Goal: Task Accomplishment & Management: Complete application form

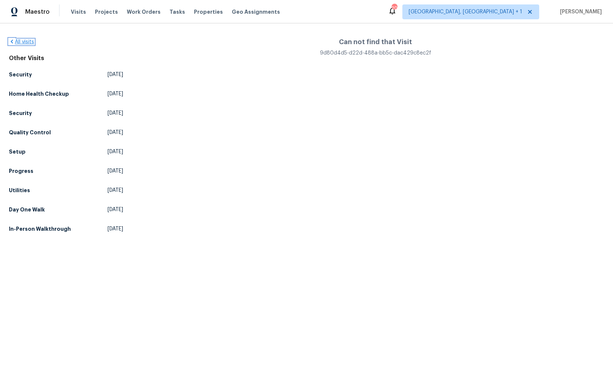
click at [27, 43] on link "All visits" at bounding box center [21, 41] width 25 height 5
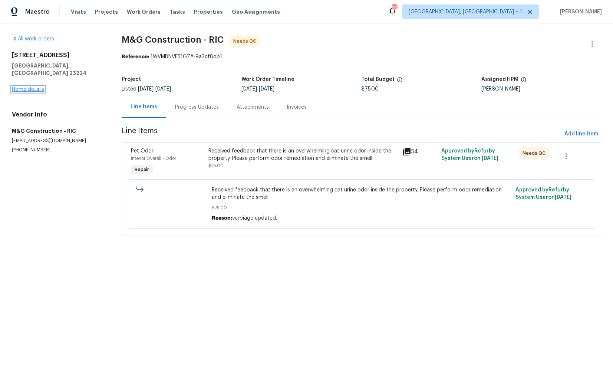
click at [29, 87] on link "Home details" at bounding box center [28, 89] width 32 height 5
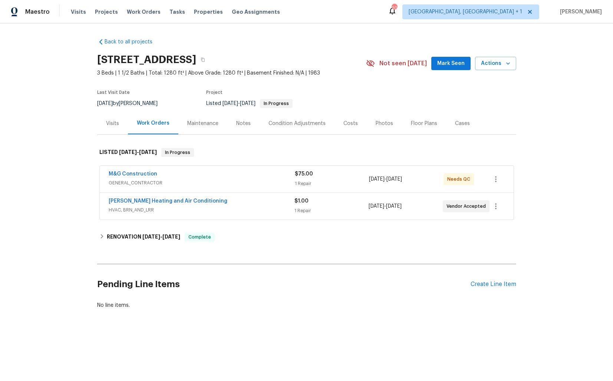
click at [113, 118] on div "Visits" at bounding box center [112, 123] width 31 height 22
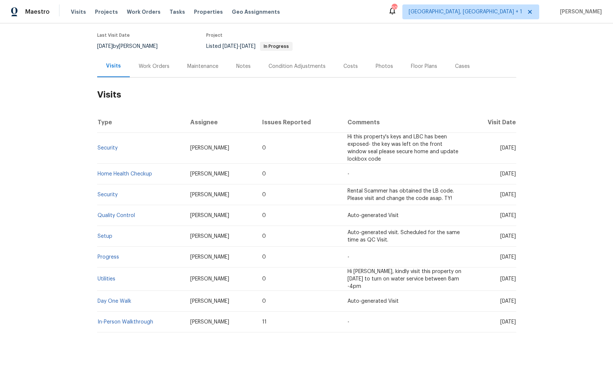
scroll to position [59, 0]
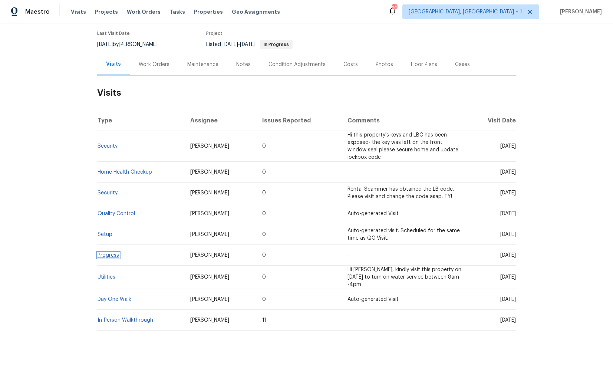
click at [105, 256] on link "Progress" at bounding box center [109, 255] width 22 height 5
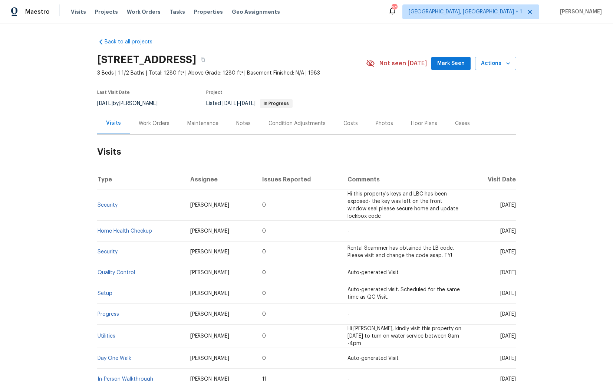
click at [145, 126] on div "Work Orders" at bounding box center [154, 123] width 31 height 7
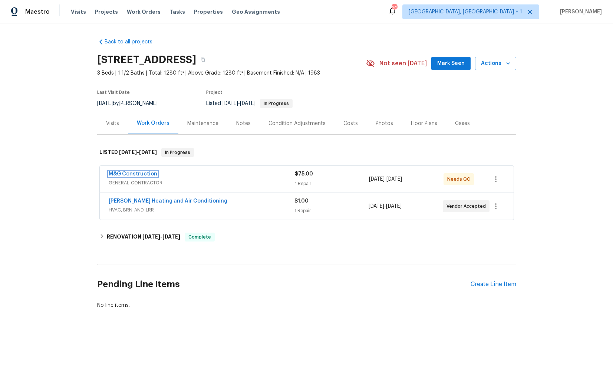
click at [129, 175] on link "M&G Construction" at bounding box center [133, 173] width 49 height 5
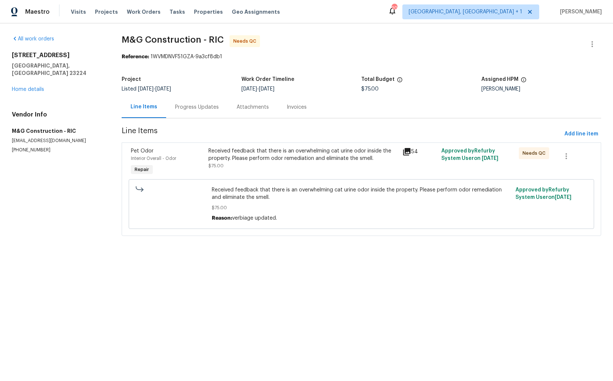
click at [194, 103] on div "Progress Updates" at bounding box center [197, 106] width 44 height 7
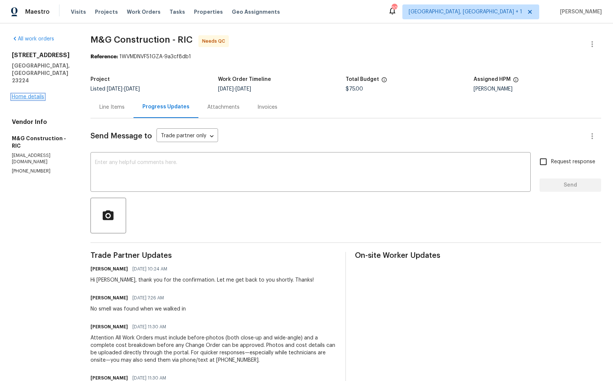
click at [33, 94] on link "Home details" at bounding box center [28, 96] width 32 height 5
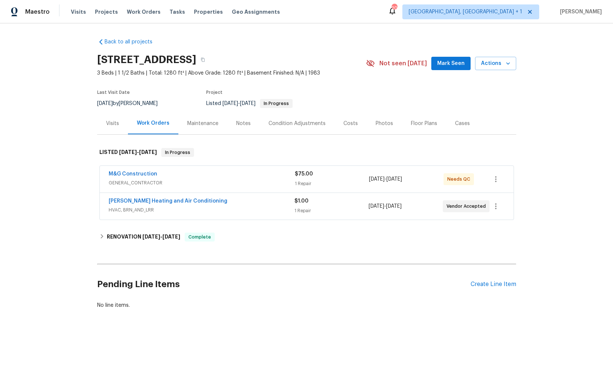
click at [111, 126] on div "Visits" at bounding box center [112, 123] width 13 height 7
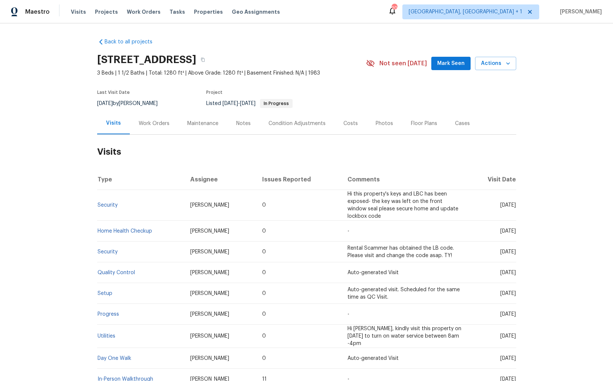
scroll to position [59, 0]
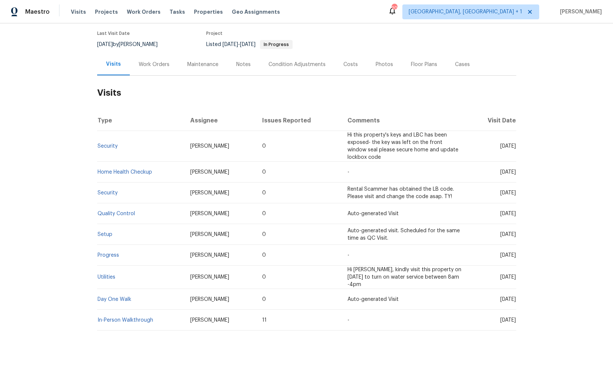
click at [145, 57] on div "Work Orders" at bounding box center [154, 64] width 49 height 22
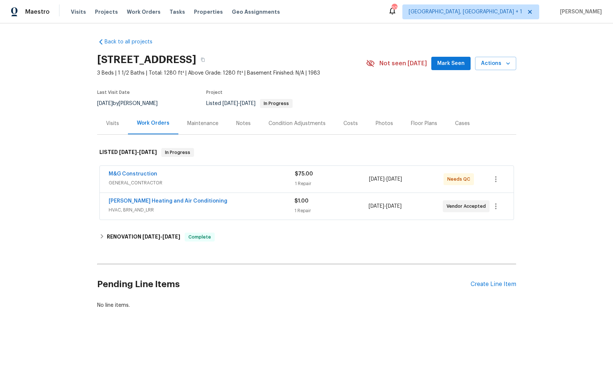
click at [109, 123] on div "Visits" at bounding box center [112, 123] width 13 height 7
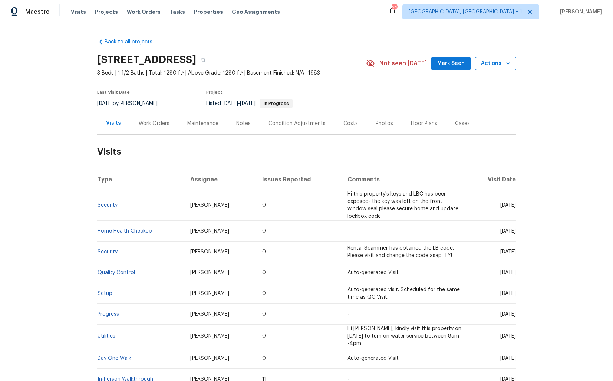
click at [494, 65] on span "Actions" at bounding box center [495, 63] width 29 height 9
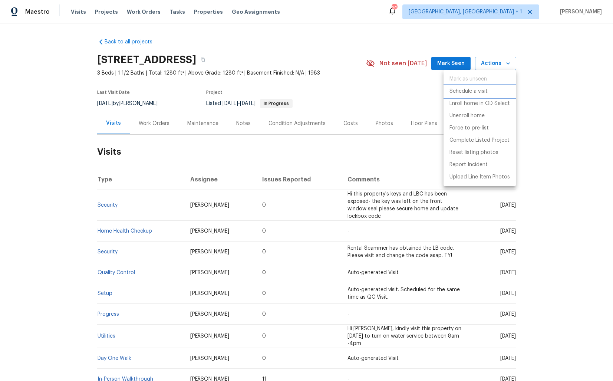
click at [471, 91] on p "Schedule a visit" at bounding box center [469, 92] width 38 height 8
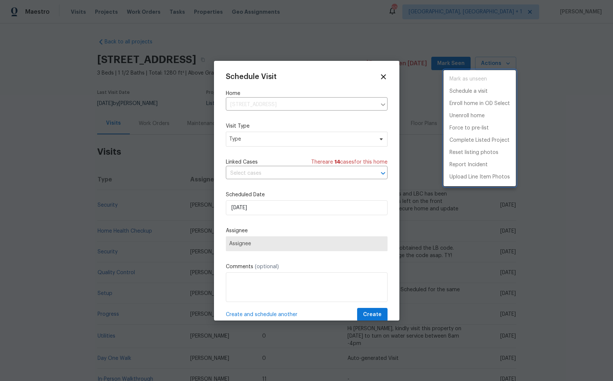
click at [240, 141] on div at bounding box center [306, 190] width 613 height 381
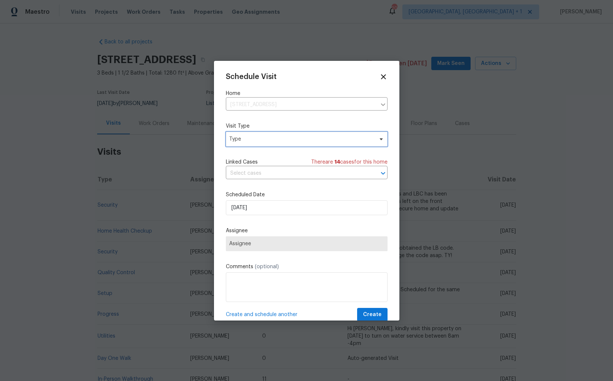
click at [255, 139] on span "Type" at bounding box center [301, 138] width 144 height 7
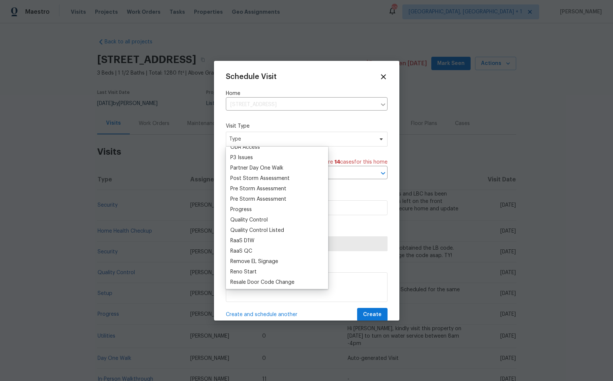
scroll to position [447, 0]
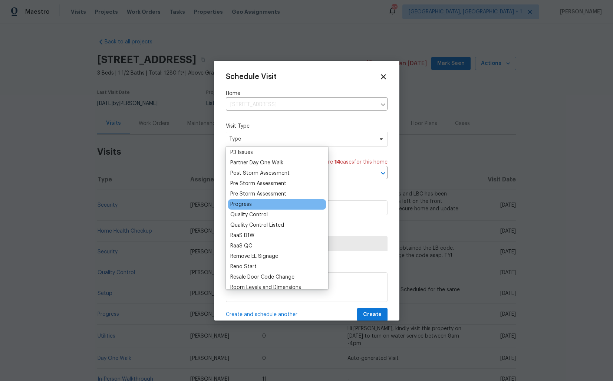
click at [248, 203] on div "Progress" at bounding box center [241, 204] width 22 height 7
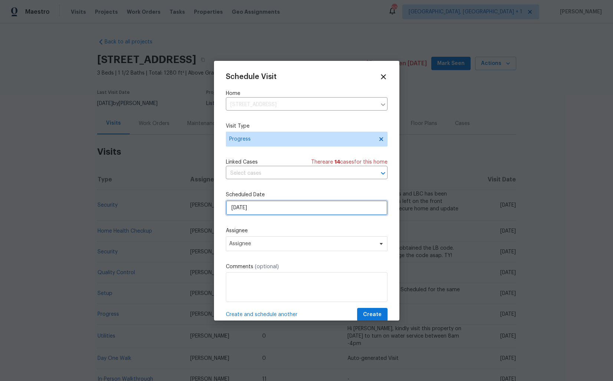
click at [291, 210] on input "23/09/2025" at bounding box center [307, 207] width 162 height 15
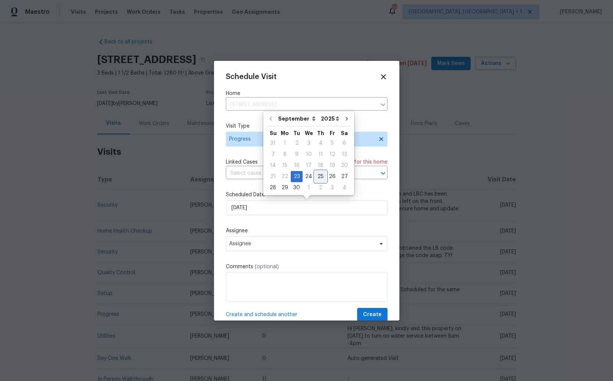
click at [322, 176] on div "25" at bounding box center [320, 176] width 11 height 10
type input "25/09/2025"
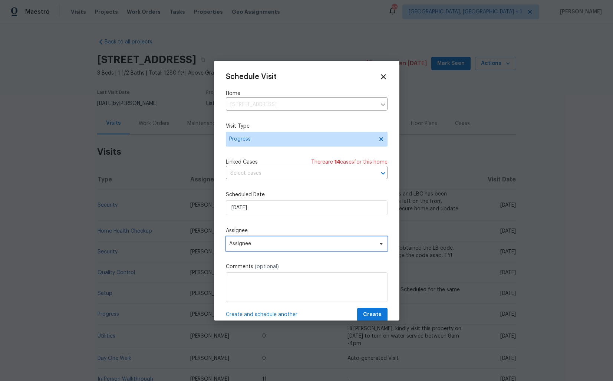
click at [269, 246] on span "Assignee" at bounding box center [301, 244] width 145 height 6
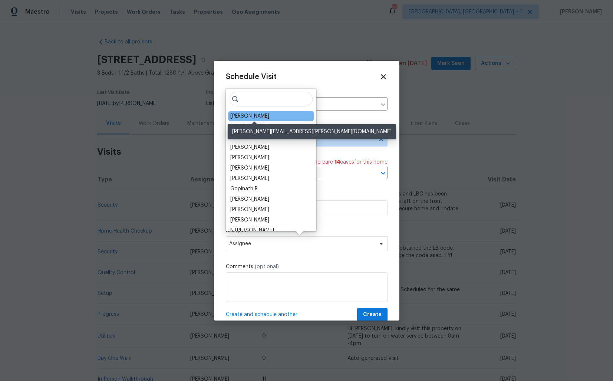
click at [249, 116] on div "[PERSON_NAME]" at bounding box center [249, 115] width 39 height 7
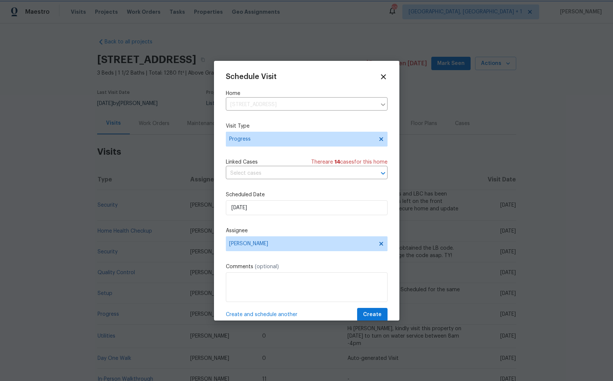
scroll to position [13, 0]
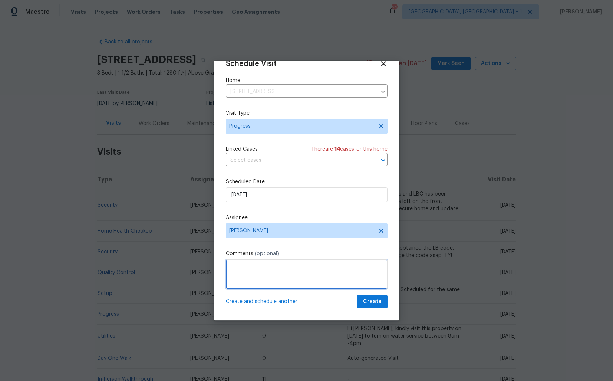
click at [311, 274] on textarea at bounding box center [307, 274] width 162 height 30
click at [257, 270] on textarea at bounding box center [307, 274] width 162 height 30
paste textarea "The TP (Creative Multicare) completed the ozone treatment on 4/1. Please inspec…"
drag, startPoint x: 249, startPoint y: 267, endPoint x: 293, endPoint y: 265, distance: 44.6
click at [293, 265] on textarea "The TP (Creative Multicare) completed the ozone treatment on 4/1. Please inspec…" at bounding box center [307, 274] width 162 height 30
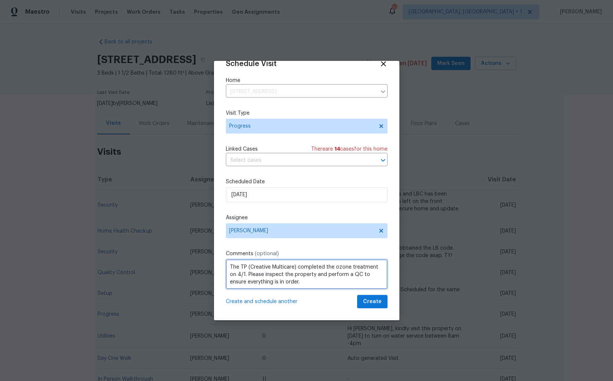
paste textarea "M&G Construction - RIC"
click at [311, 267] on textarea "The TP (M&G Construction - RIC) completed the ozone treatment on 4/1. Please in…" at bounding box center [307, 274] width 162 height 30
drag, startPoint x: 311, startPoint y: 267, endPoint x: 337, endPoint y: 279, distance: 28.5
click at [337, 279] on textarea "The TP (M&G Construction - RIC) completed the ozone treatment on 4/1. Please in…" at bounding box center [307, 274] width 162 height 30
click at [310, 268] on textarea "The TP (M&G Construction - RIC) completed the ozone treatment on 4/1. Please in…" at bounding box center [307, 274] width 162 height 30
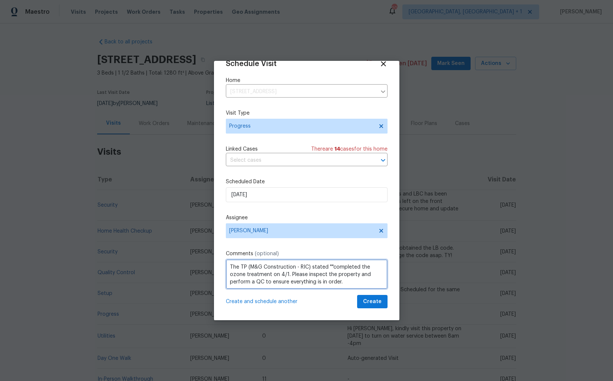
paste textarea "No smell was found when we walked in"
drag, startPoint x: 296, startPoint y: 274, endPoint x: 239, endPoint y: 280, distance: 56.7
click at [239, 280] on textarea "The TP (M&G Construction - RIC) stated "No smell was found when we walked in" K…" at bounding box center [307, 274] width 162 height 30
drag, startPoint x: 347, startPoint y: 275, endPoint x: 353, endPoint y: 283, distance: 9.8
click at [353, 283] on textarea "The TP (M&G Construction - RIC) stated "No smell was found when we walked in" P…" at bounding box center [307, 274] width 162 height 30
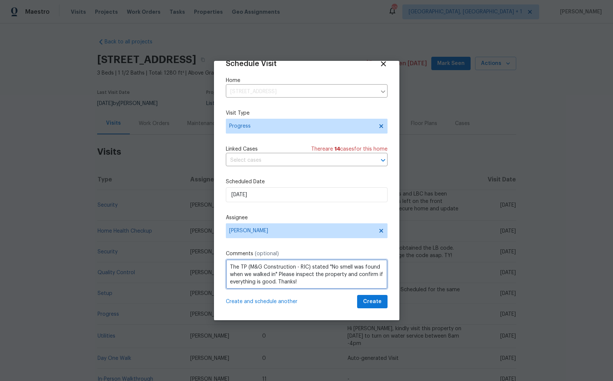
scroll to position [1, 0]
type textarea "The TP (M&G Construction - RIC) stated "No smell was found when we walked in" P…"
click at [373, 301] on span "Create" at bounding box center [372, 301] width 19 height 9
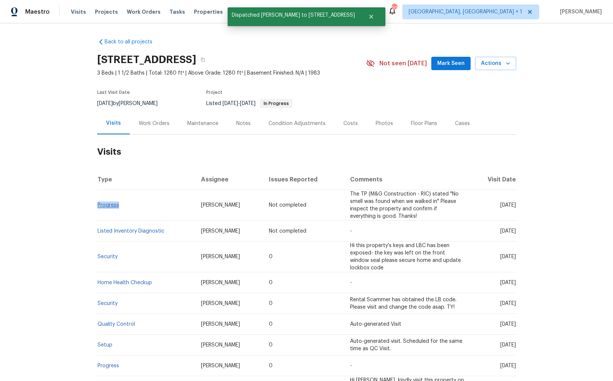
drag, startPoint x: 123, startPoint y: 204, endPoint x: 97, endPoint y: 204, distance: 25.6
click at [97, 204] on td "Progress" at bounding box center [146, 205] width 98 height 31
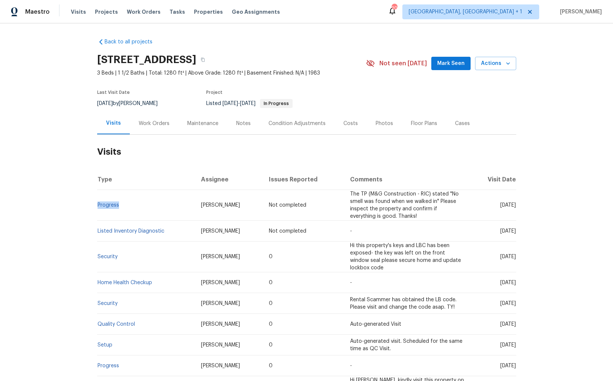
copy link "Progress"
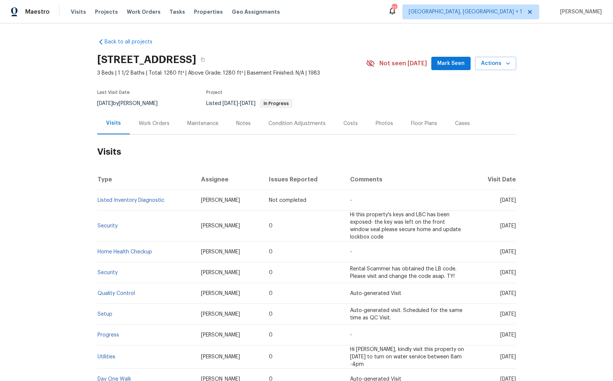
click at [152, 122] on div "Work Orders" at bounding box center [154, 123] width 31 height 7
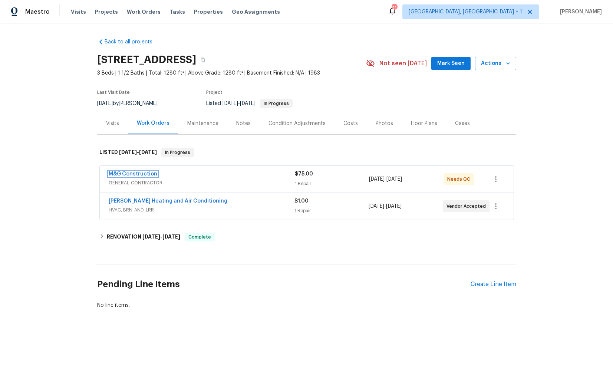
click at [135, 173] on link "M&G Construction" at bounding box center [133, 173] width 49 height 5
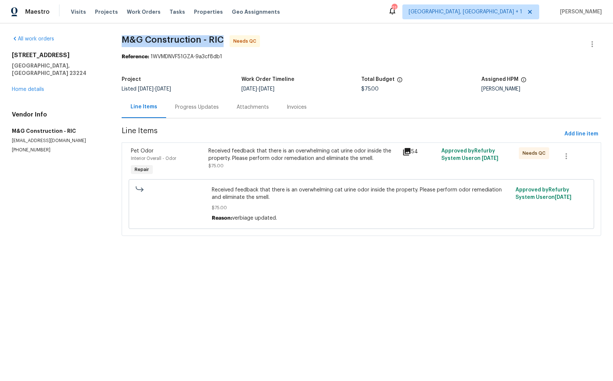
drag, startPoint x: 122, startPoint y: 37, endPoint x: 220, endPoint y: 39, distance: 97.9
click at [220, 39] on span "M&G Construction - RIC" at bounding box center [173, 39] width 102 height 9
copy span "M&G Construction - RIC"
click at [205, 107] on div "Progress Updates" at bounding box center [197, 106] width 44 height 7
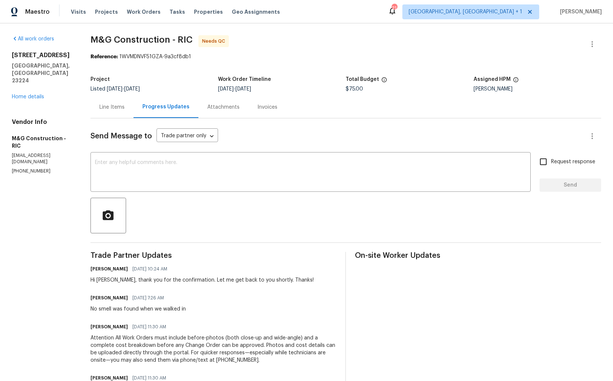
click at [140, 309] on div "No smell was found when we walked in" at bounding box center [138, 308] width 95 height 7
copy div "No smell was found when we walked in"
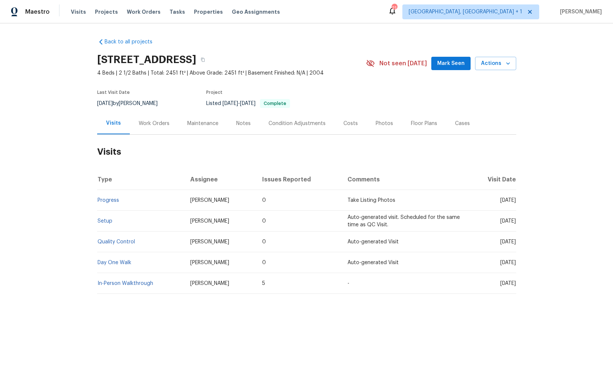
click at [148, 123] on div "Work Orders" at bounding box center [154, 123] width 31 height 7
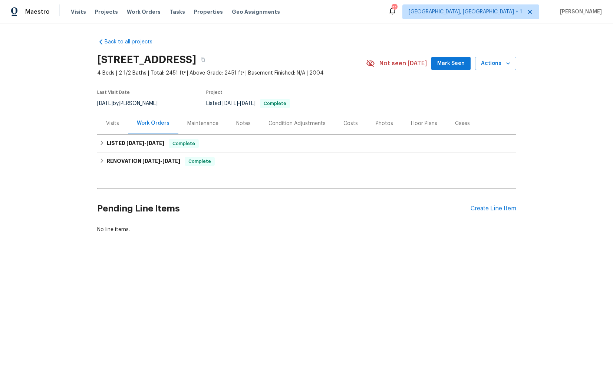
click at [481, 204] on div "Pending Line Items Create Line Item" at bounding box center [306, 208] width 419 height 34
click at [477, 212] on div "Pending Line Items Create Line Item" at bounding box center [306, 208] width 419 height 34
click at [487, 209] on div "Create Line Item" at bounding box center [494, 208] width 46 height 7
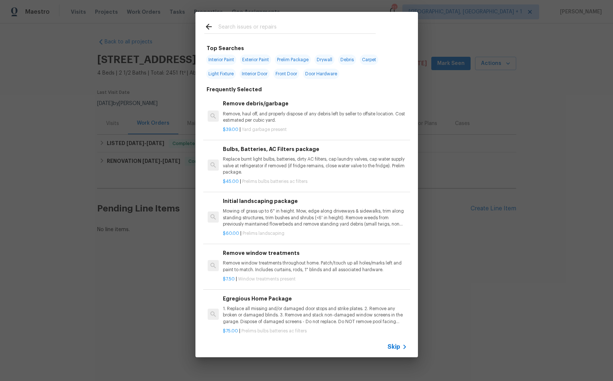
click at [261, 26] on input "text" at bounding box center [296, 27] width 157 height 11
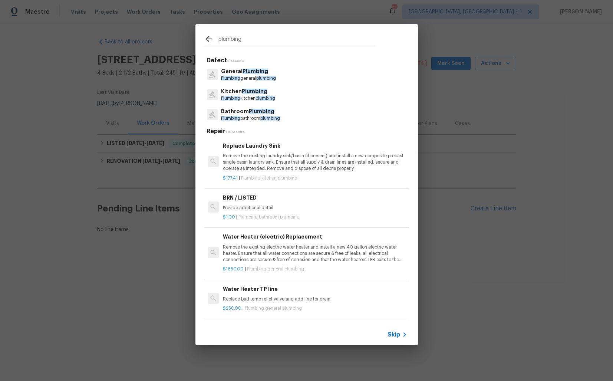
type input "plumbing"
click at [246, 76] on p "Plumbing general plumbing" at bounding box center [248, 78] width 55 height 6
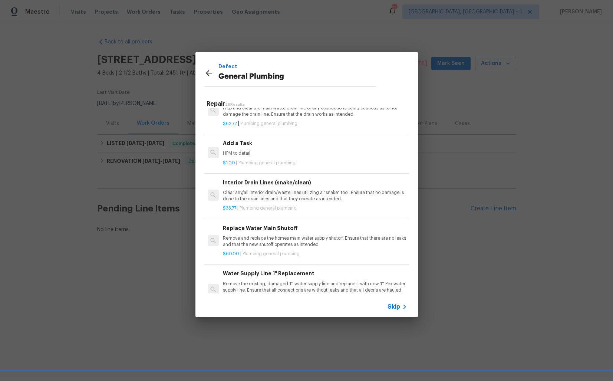
scroll to position [824, 0]
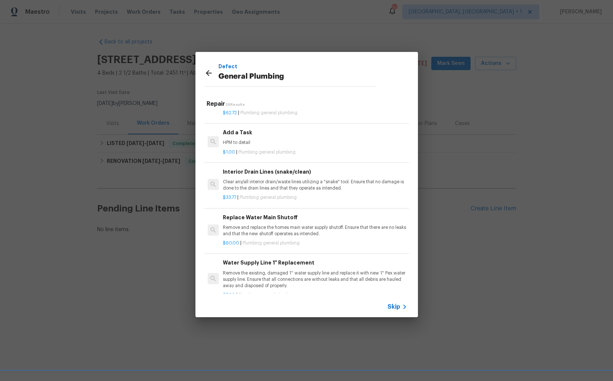
click at [251, 142] on p "HPM to detail" at bounding box center [315, 142] width 184 height 6
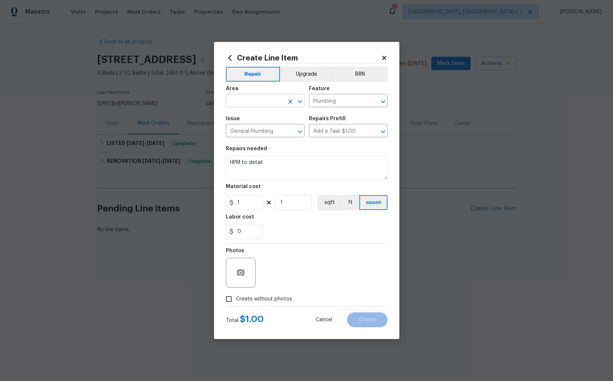
click at [250, 104] on input "text" at bounding box center [255, 101] width 58 height 11
click at [253, 131] on li "Interior Overall" at bounding box center [265, 130] width 79 height 12
type input "Interior Overall"
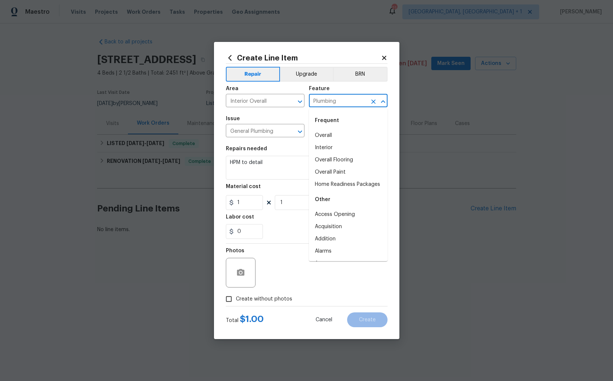
click at [343, 103] on input "Plumbing" at bounding box center [338, 101] width 58 height 11
click at [322, 145] on li "Interior" at bounding box center [348, 148] width 79 height 12
type input "Interior"
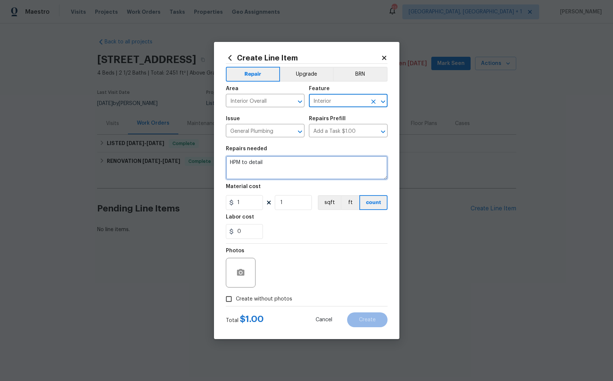
click at [303, 170] on textarea "HPM to detail" at bounding box center [307, 168] width 162 height 24
paste textarea "#lwoleak Feedback received that there are visible leaks in the front office and…"
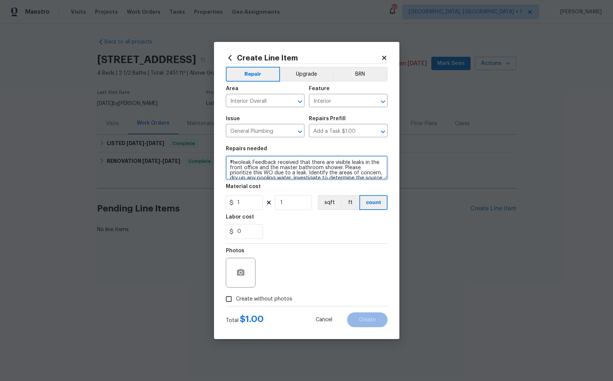
scroll to position [47, 0]
type textarea "#lwoleak Feedback received that there are visible leaks in the front office and…"
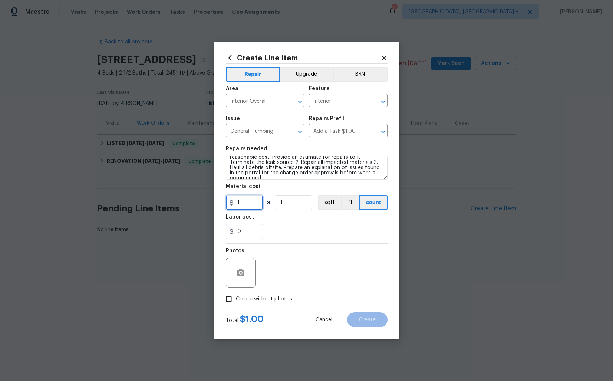
click at [246, 206] on input "1" at bounding box center [244, 202] width 37 height 15
type input "75"
click at [287, 264] on div "Photos" at bounding box center [307, 268] width 162 height 48
click at [246, 297] on span "Create without photos" at bounding box center [264, 299] width 56 height 8
click at [236, 297] on input "Create without photos" at bounding box center [229, 299] width 14 height 14
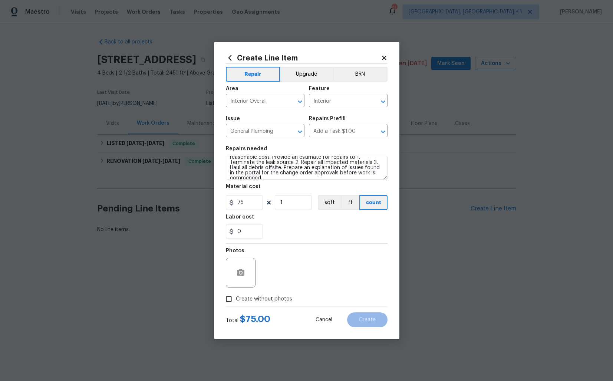
checkbox input "true"
click at [303, 280] on textarea at bounding box center [324, 273] width 126 height 30
click at [370, 321] on span "Create" at bounding box center [367, 320] width 17 height 6
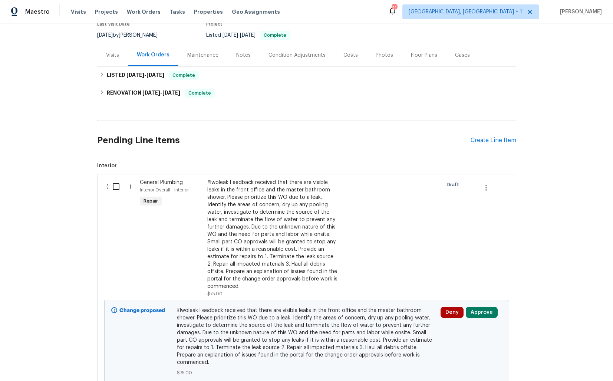
scroll to position [108, 0]
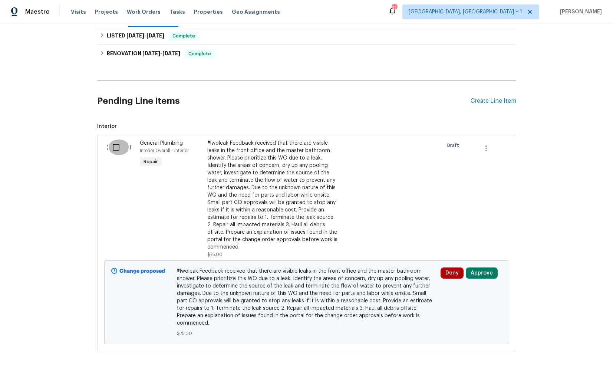
click at [116, 146] on input "checkbox" at bounding box center [118, 147] width 21 height 16
checkbox input "true"
click at [555, 362] on span "Create Work Order" at bounding box center [570, 362] width 49 height 9
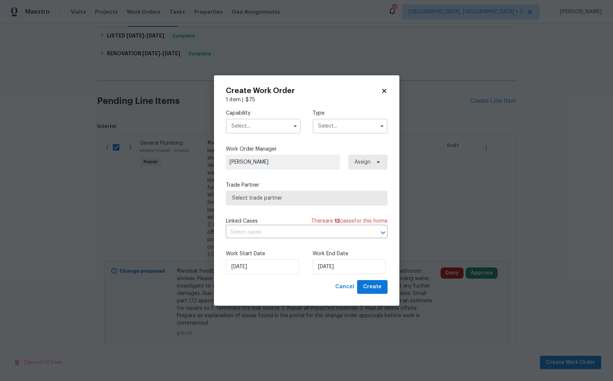
click at [266, 130] on input "text" at bounding box center [263, 126] width 75 height 15
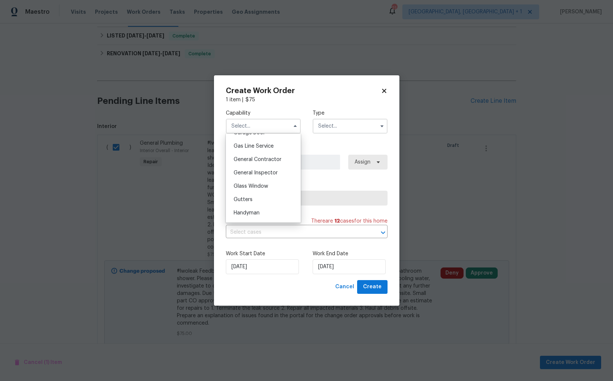
scroll to position [342, 0]
click at [248, 207] on span "Handyman" at bounding box center [247, 207] width 26 height 5
type input "Handyman"
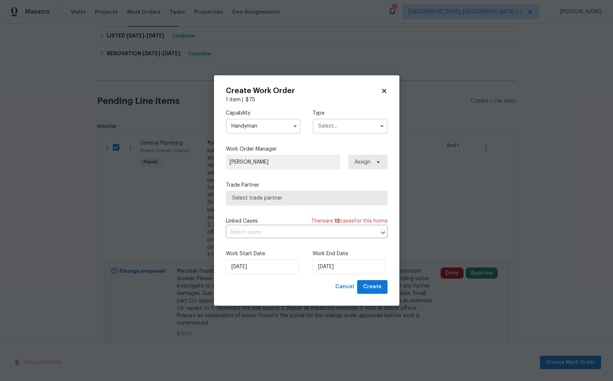
click at [340, 124] on input "text" at bounding box center [350, 126] width 75 height 15
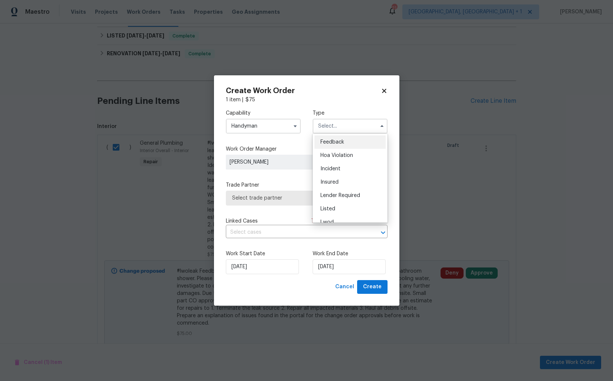
click at [336, 144] on span "Feedback" at bounding box center [332, 141] width 24 height 5
type input "Feedback"
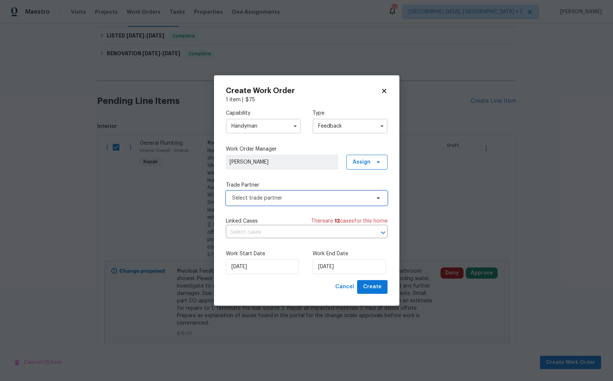
click at [280, 199] on span "Select trade partner" at bounding box center [301, 197] width 138 height 7
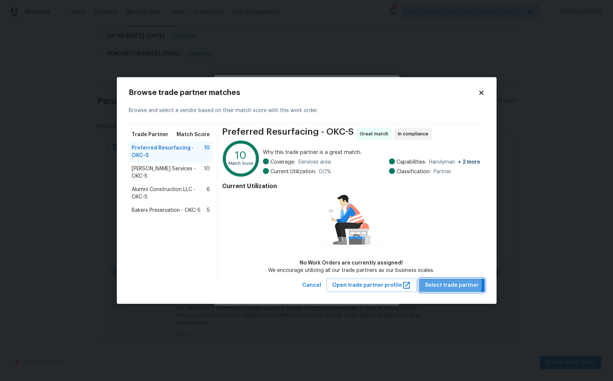
click at [453, 285] on span "Select trade partner" at bounding box center [452, 285] width 54 height 9
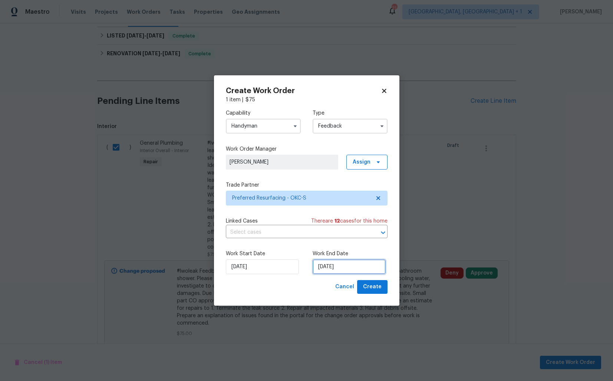
click at [350, 268] on input "23/09/2025" at bounding box center [349, 266] width 73 height 15
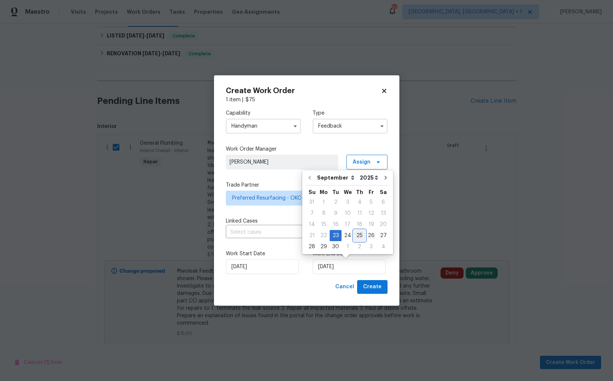
click at [358, 234] on div "25" at bounding box center [359, 235] width 11 height 10
type input "25/09/2025"
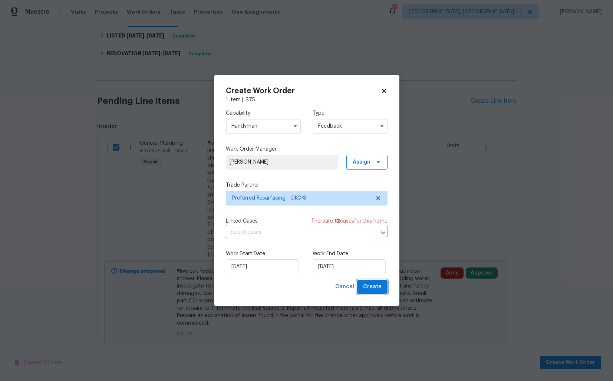
click at [369, 286] on span "Create" at bounding box center [372, 286] width 19 height 9
checkbox input "false"
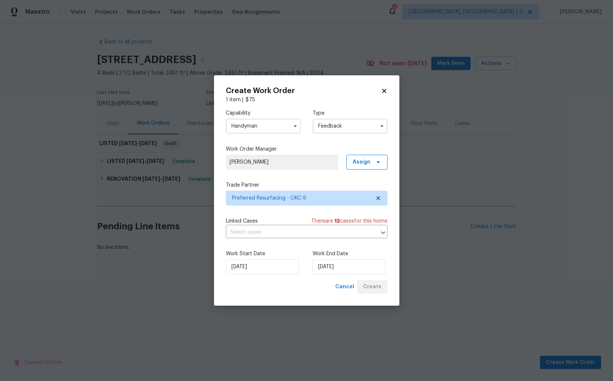
scroll to position [0, 0]
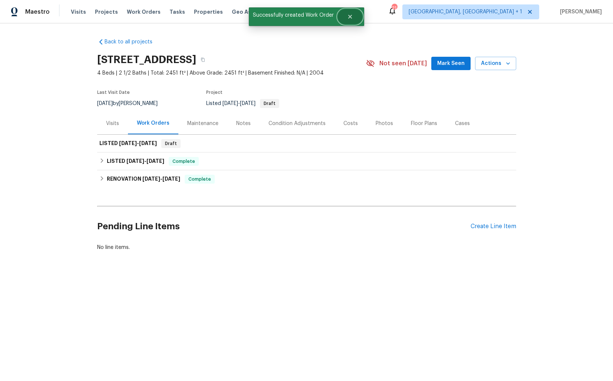
click at [347, 16] on icon "Close" at bounding box center [350, 17] width 6 height 6
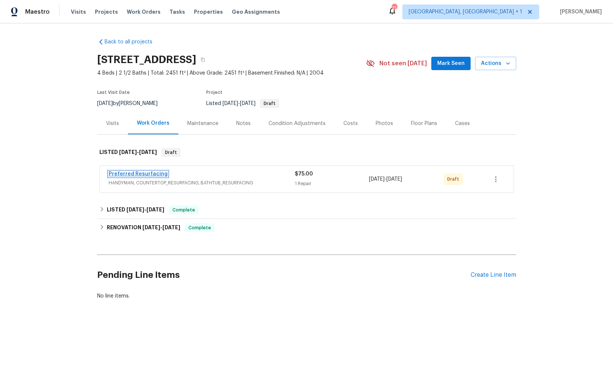
click at [125, 175] on link "Preferred Resurfacing" at bounding box center [138, 173] width 59 height 5
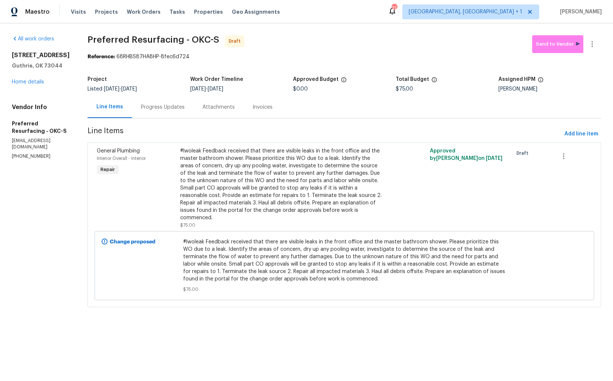
click at [179, 109] on div "Progress Updates" at bounding box center [163, 106] width 44 height 7
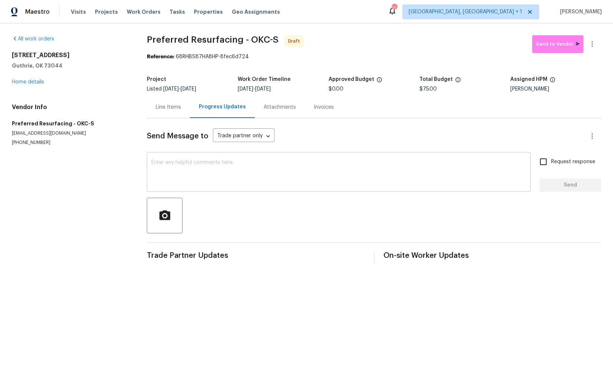
click at [204, 184] on textarea at bounding box center [338, 173] width 375 height 26
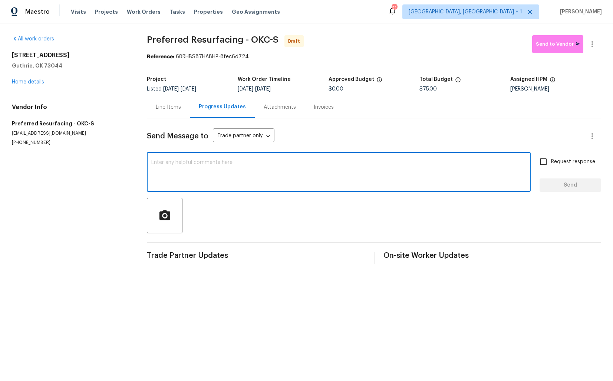
click at [286, 177] on textarea at bounding box center [338, 173] width 375 height 26
paste textarea "Hi this is [PERSON_NAME] with Opendoor. I’m confirming you received the WO for …"
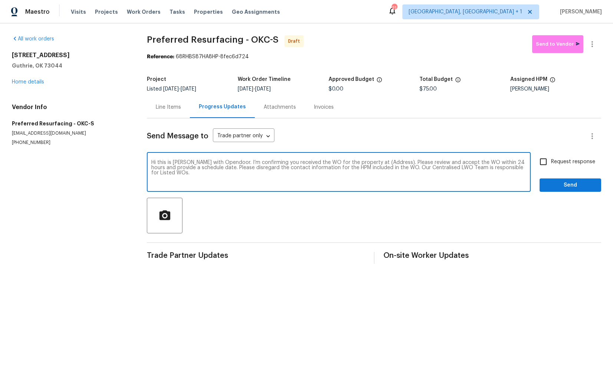
drag, startPoint x: 387, startPoint y: 163, endPoint x: 365, endPoint y: 162, distance: 22.3
click at [365, 162] on textarea "Hi this is [PERSON_NAME] with Opendoor. I’m confirming you received the WO for …" at bounding box center [338, 173] width 375 height 26
paste textarea "[STREET_ADDRESS]"
type textarea "Hi this is [PERSON_NAME] with Opendoor. I’m confirming you received the WO for …"
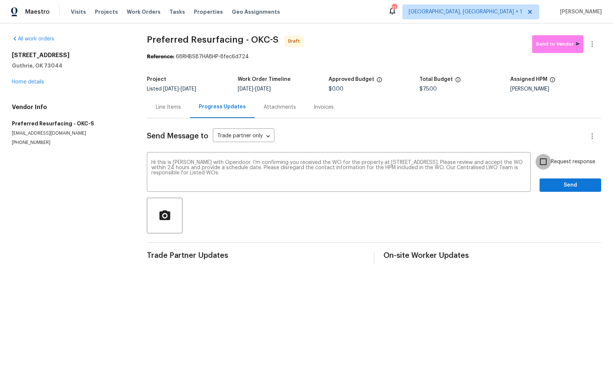
click at [547, 163] on input "Request response" at bounding box center [544, 162] width 16 height 16
checkbox input "true"
click at [561, 190] on span "Send" at bounding box center [571, 185] width 50 height 9
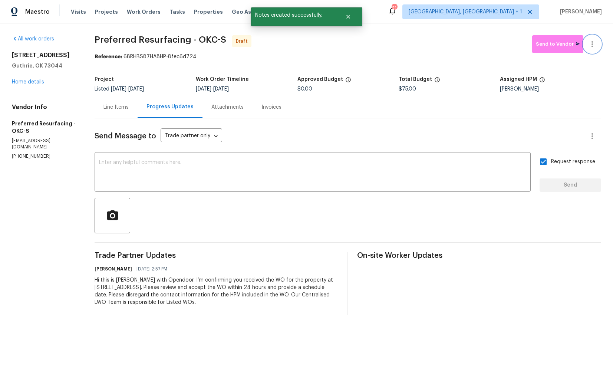
click at [594, 48] on icon "button" at bounding box center [592, 44] width 9 height 9
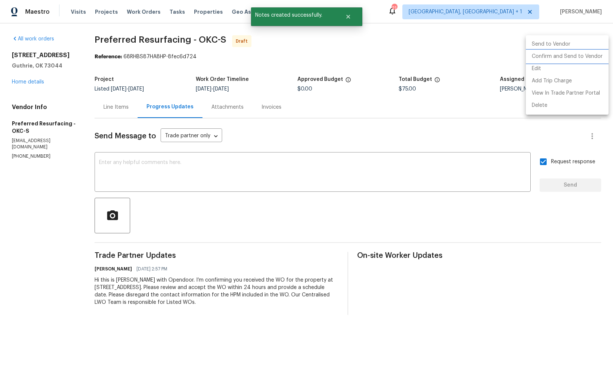
click at [570, 59] on li "Confirm and Send to Vendor" at bounding box center [567, 56] width 83 height 12
click at [386, 86] on div at bounding box center [306, 190] width 613 height 381
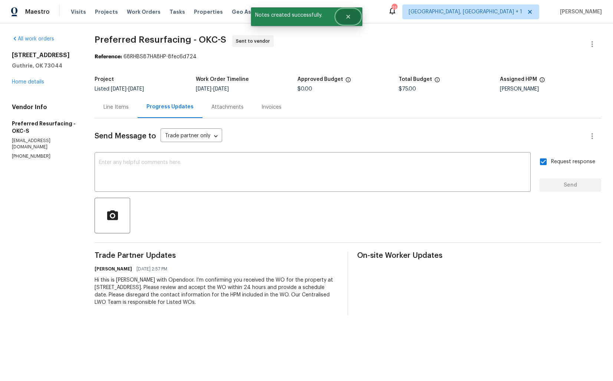
click at [351, 16] on button "Close" at bounding box center [348, 16] width 24 height 15
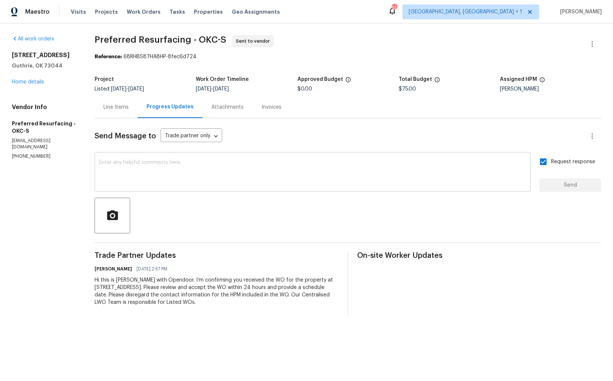
click at [296, 158] on div "x ​" at bounding box center [313, 173] width 436 height 38
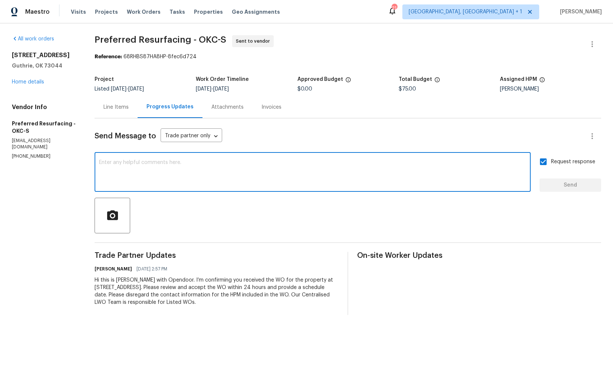
click at [305, 173] on textarea at bounding box center [312, 173] width 427 height 26
paste textarea "Attention All Work Orders must include before-photos (both close-up and wide-an…"
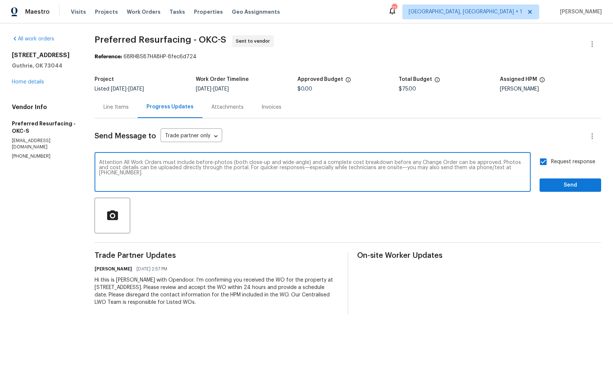
type textarea "Attention All Work Orders must include before-photos (both close-up and wide-an…"
click at [560, 185] on span "Send" at bounding box center [571, 185] width 50 height 9
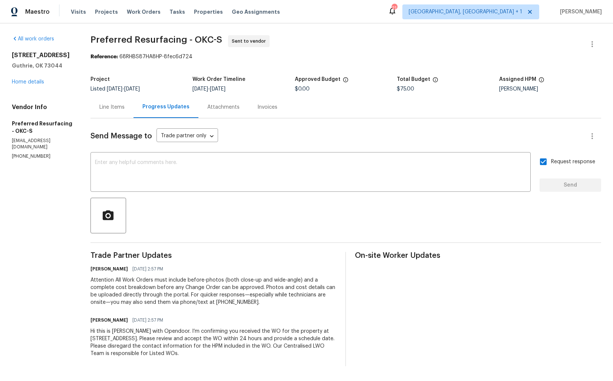
click at [113, 39] on span "Preferred Resurfacing - OKC-S" at bounding box center [157, 39] width 132 height 9
copy span "Preferred Resurfacing - OKC-S"
click at [250, 56] on div "Reference: 68RHBS87HA8HP-8fec6d724" at bounding box center [346, 56] width 511 height 7
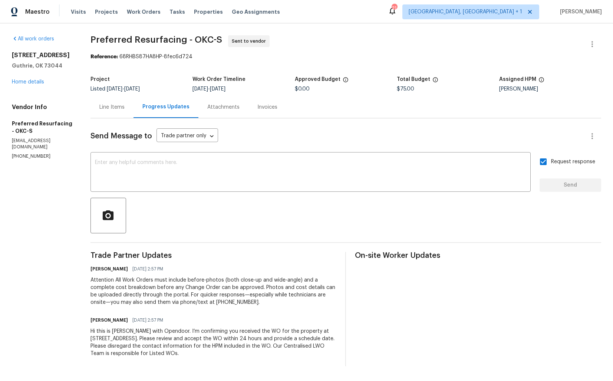
click at [195, 66] on section "Preferred Resurfacing - OKC-S Sent to vendor Reference: 68RHBS87HA8HP-8fec6d724…" at bounding box center [346, 200] width 511 height 331
drag, startPoint x: 128, startPoint y: 56, endPoint x: 220, endPoint y: 57, distance: 92.0
click at [220, 57] on div "Reference: 68RHBS87HA8HP-8fec6d724" at bounding box center [346, 56] width 511 height 7
copy div "68RHBS87HA8HP-8fec6d724"
click at [248, 62] on section "Preferred Resurfacing - OKC-S Sent to vendor Reference: 68RHBS87HA8HP-8fec6d724…" at bounding box center [346, 200] width 511 height 331
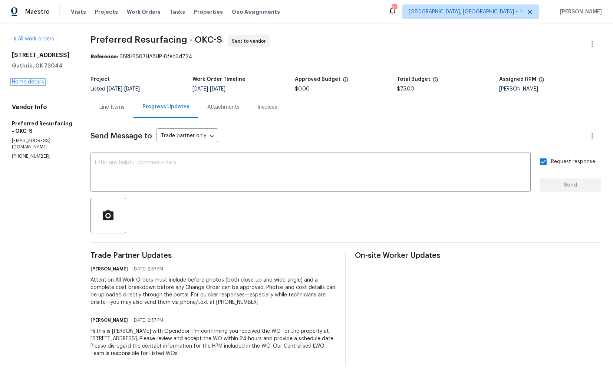
click at [26, 80] on link "Home details" at bounding box center [28, 81] width 32 height 5
